Goal: Transaction & Acquisition: Download file/media

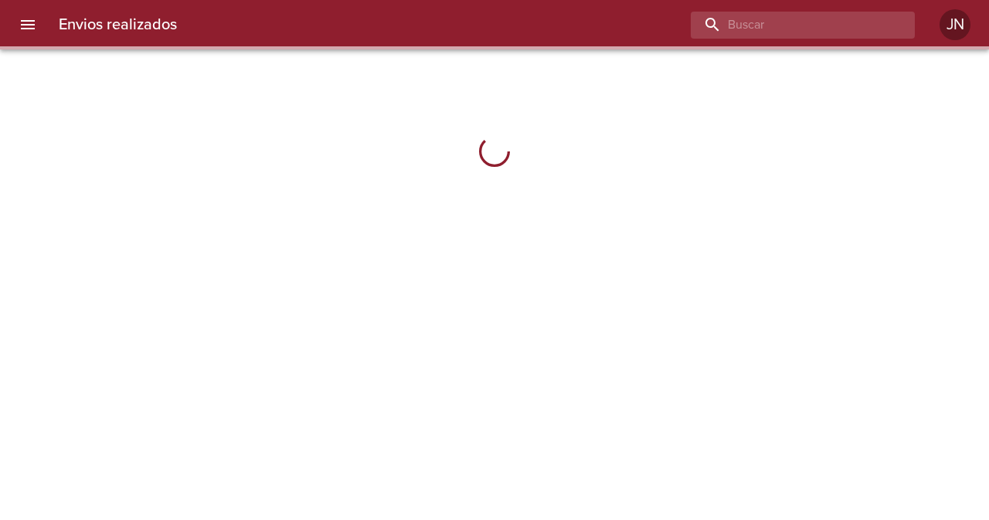
click at [849, 20] on input "buscar" at bounding box center [790, 25] width 198 height 27
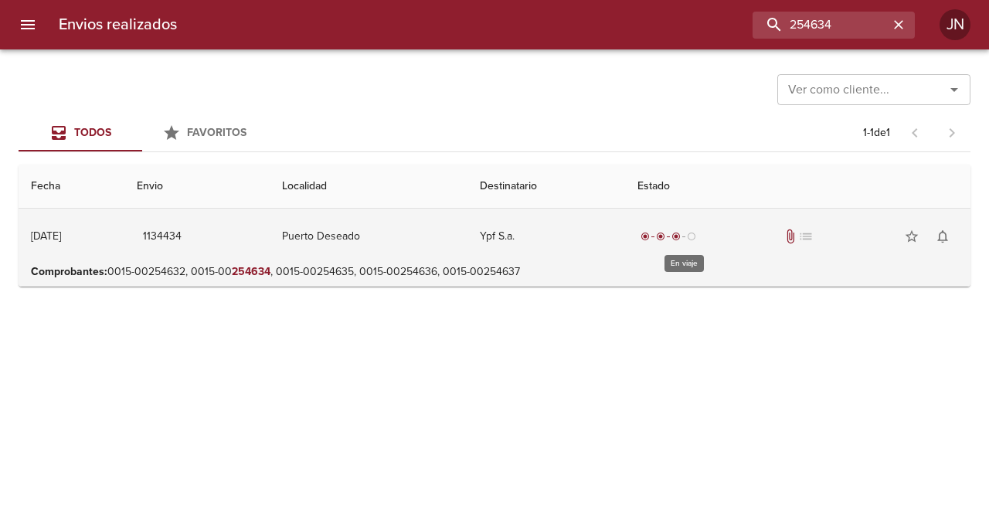
click at [650, 236] on span "radio_button_checked" at bounding box center [645, 236] width 9 height 9
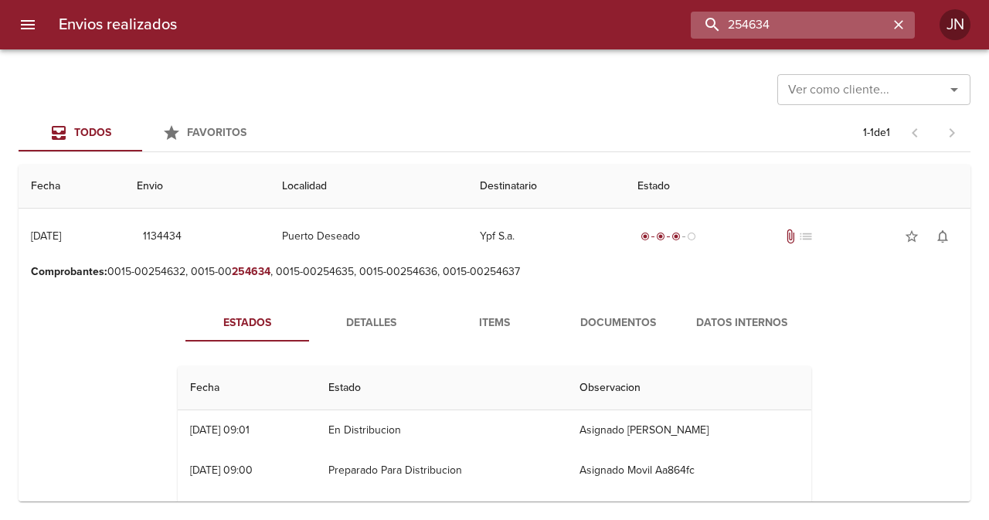
click at [790, 26] on input "254634" at bounding box center [790, 25] width 198 height 27
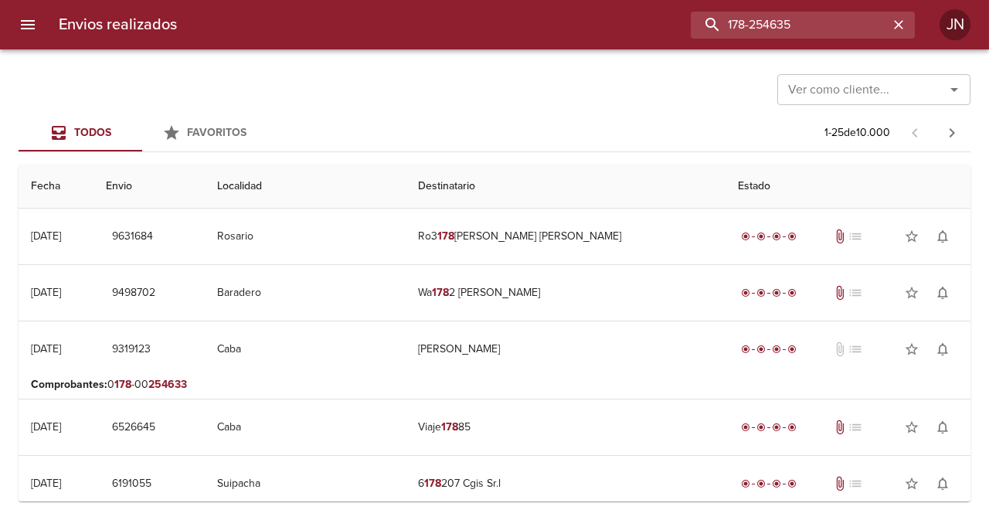
type input "178-254635"
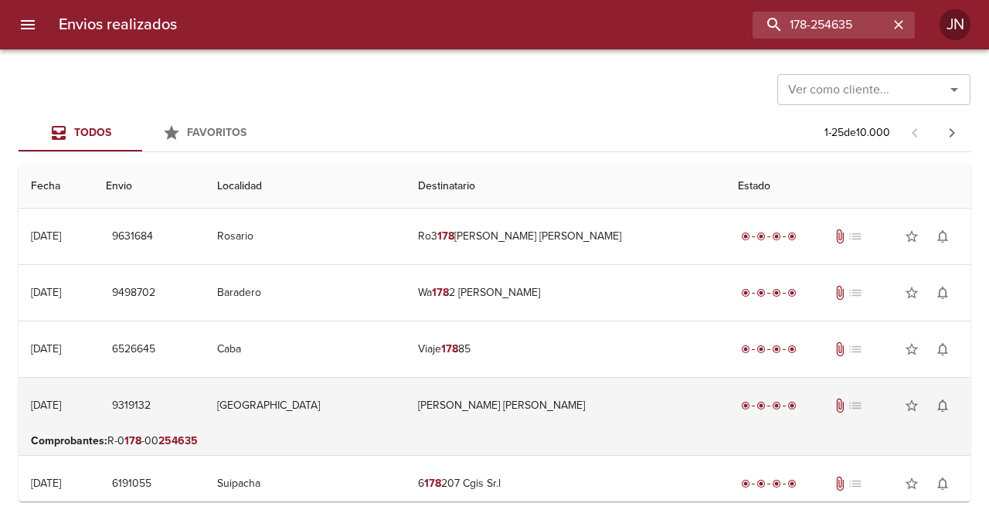
click at [519, 405] on td "[PERSON_NAME] [PERSON_NAME]" at bounding box center [566, 406] width 320 height 56
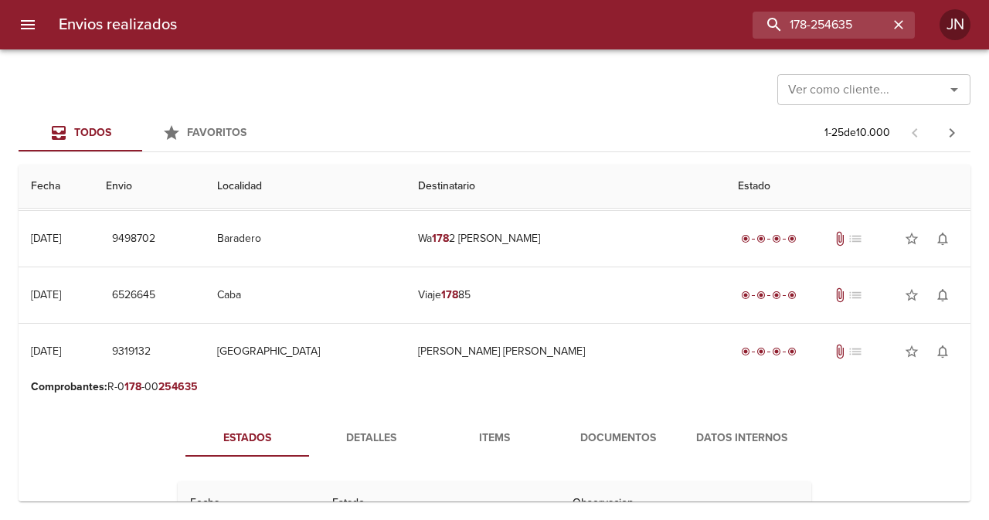
scroll to position [232, 0]
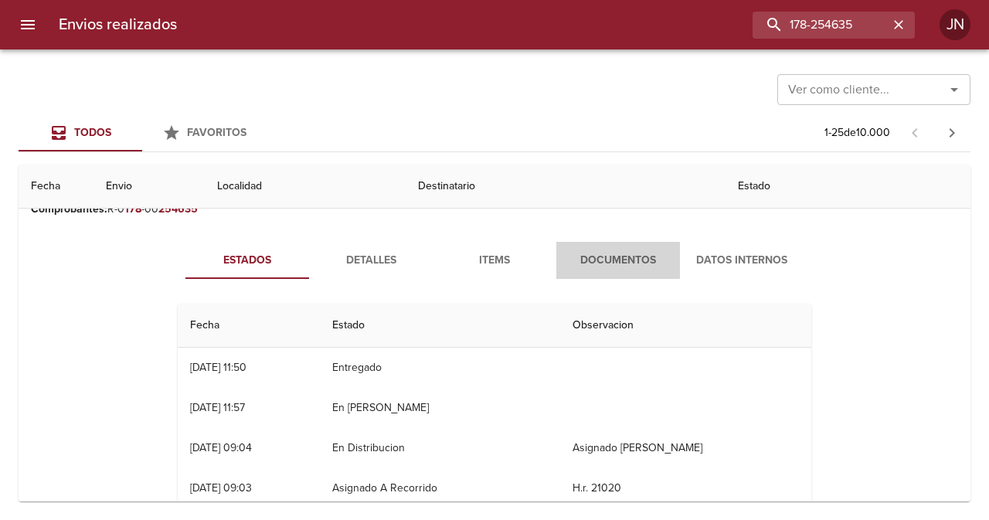
click at [644, 263] on span "Documentos" at bounding box center [618, 260] width 105 height 19
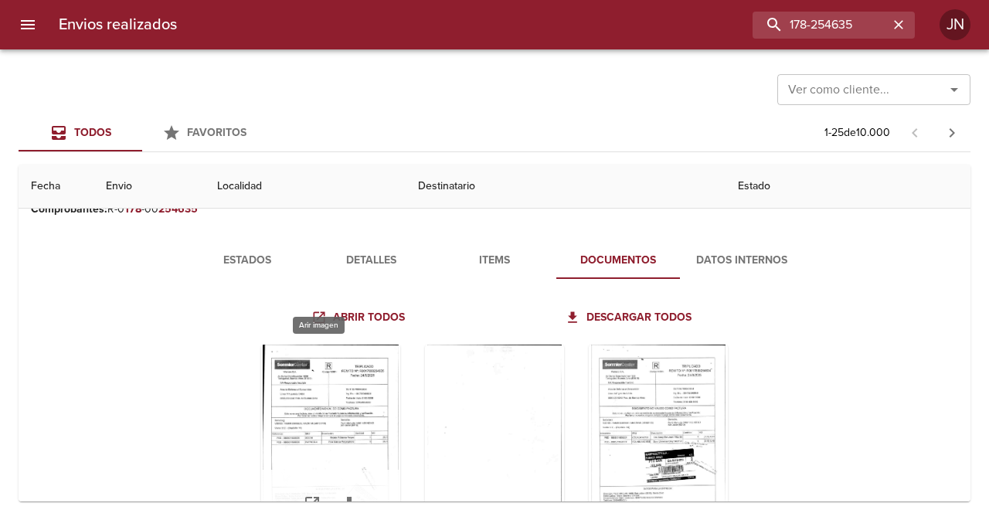
click at [367, 379] on div "Tabla de envíos del cliente" at bounding box center [330, 441] width 139 height 193
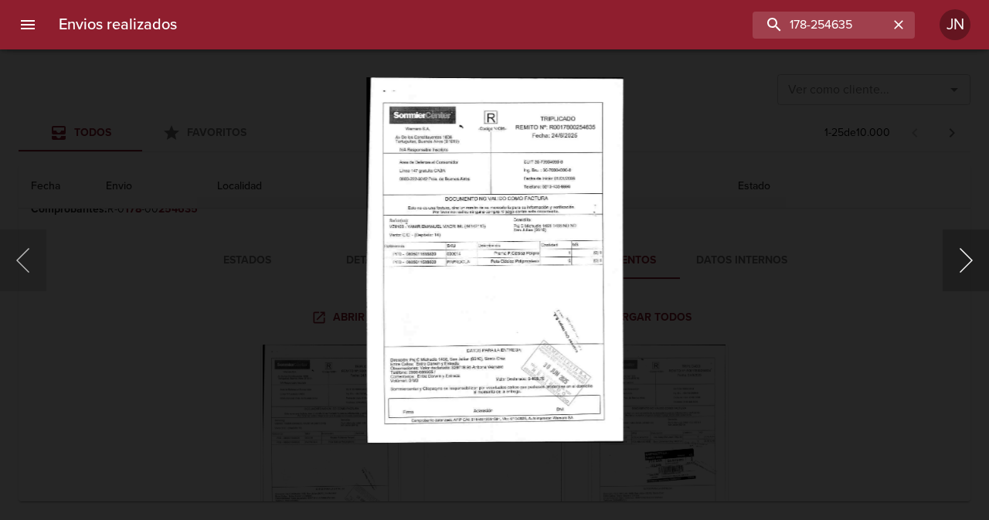
click at [962, 266] on button "Siguiente" at bounding box center [966, 260] width 46 height 62
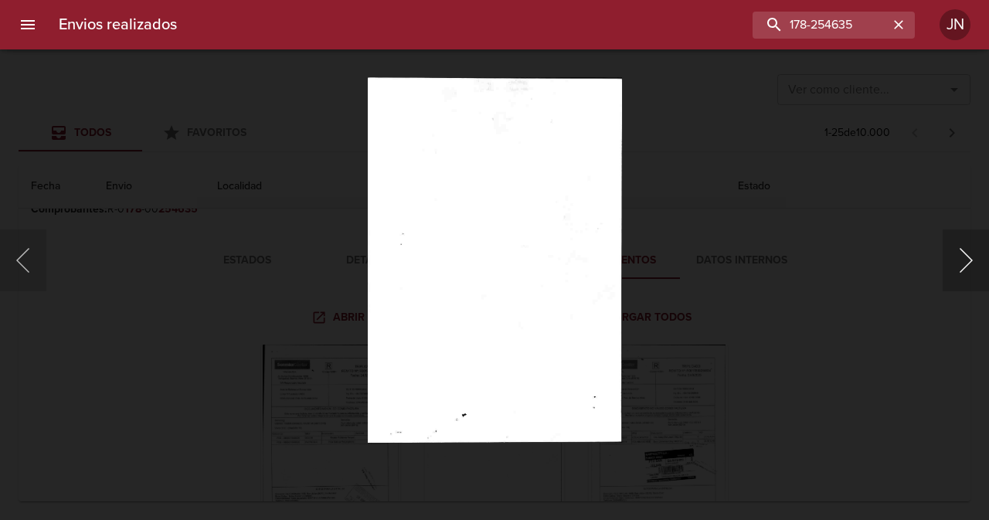
click at [963, 270] on button "Siguiente" at bounding box center [966, 260] width 46 height 62
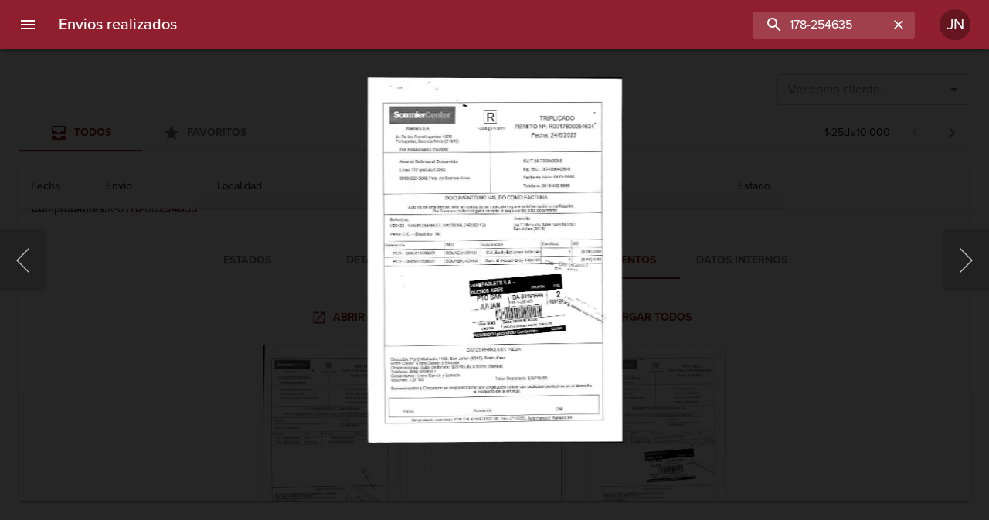
click at [535, 215] on img "Lightbox" at bounding box center [494, 259] width 255 height 365
click at [29, 260] on button "Anterior" at bounding box center [23, 260] width 46 height 62
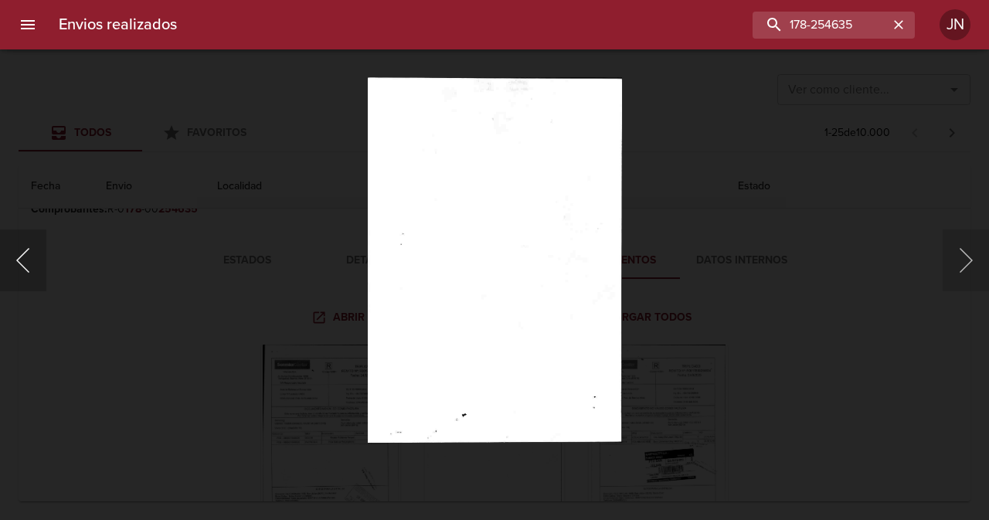
click at [29, 253] on button "Anterior" at bounding box center [23, 260] width 46 height 62
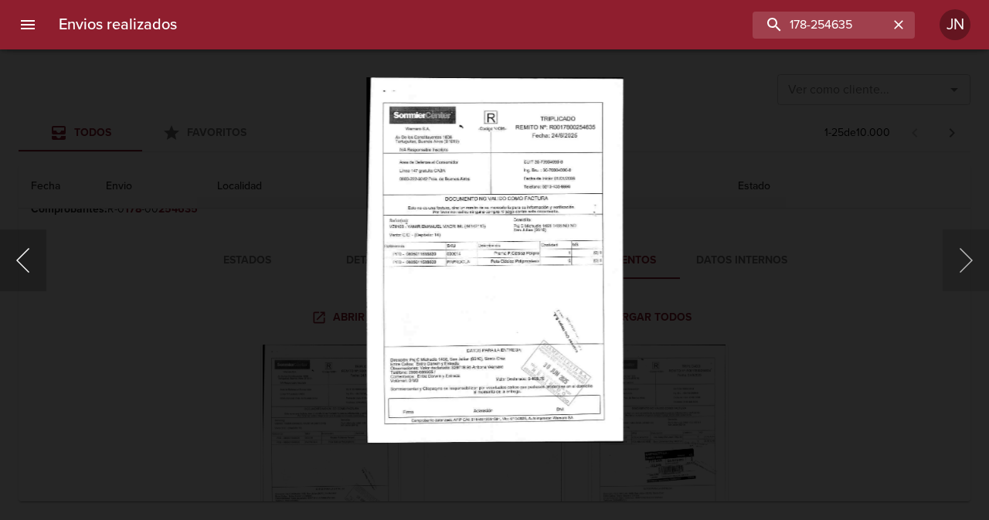
click at [32, 251] on button "Anterior" at bounding box center [23, 260] width 46 height 62
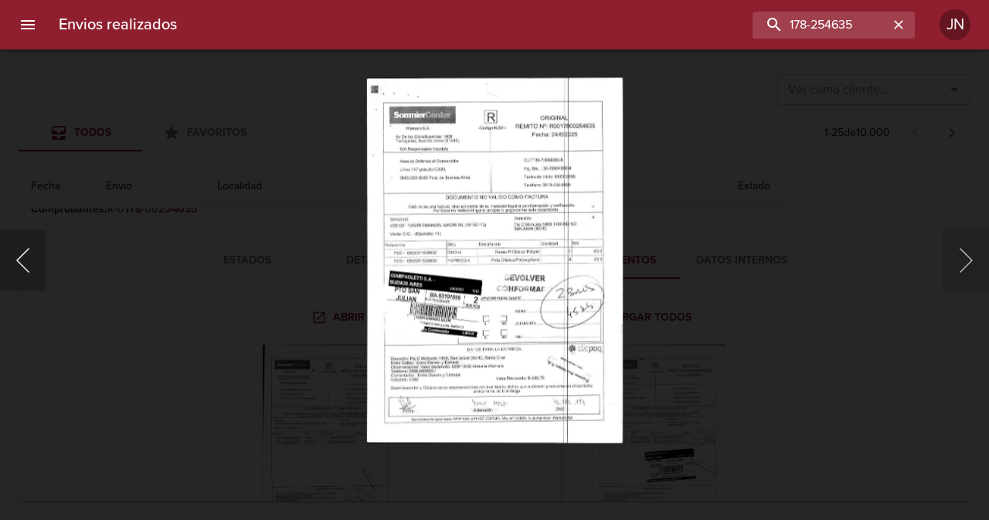
click at [36, 257] on button "Anterior" at bounding box center [23, 260] width 46 height 62
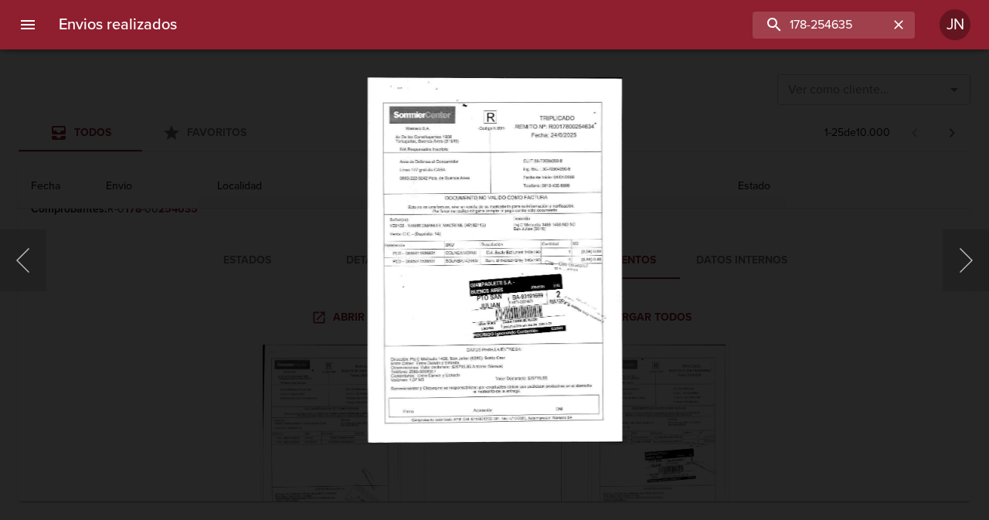
click at [74, 158] on div "Lightbox" at bounding box center [494, 260] width 989 height 520
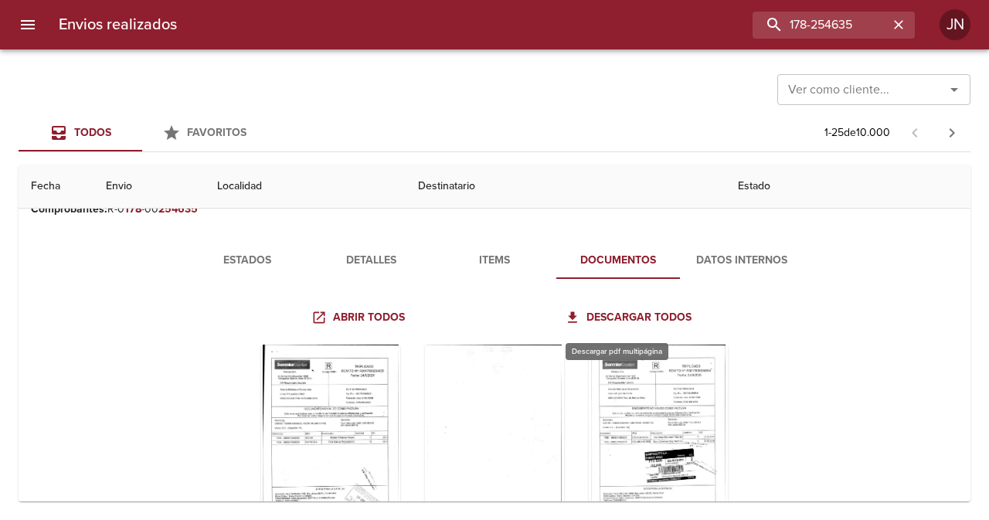
click at [579, 316] on span "Descargar todos" at bounding box center [630, 317] width 124 height 19
